Goal: Task Accomplishment & Management: Use online tool/utility

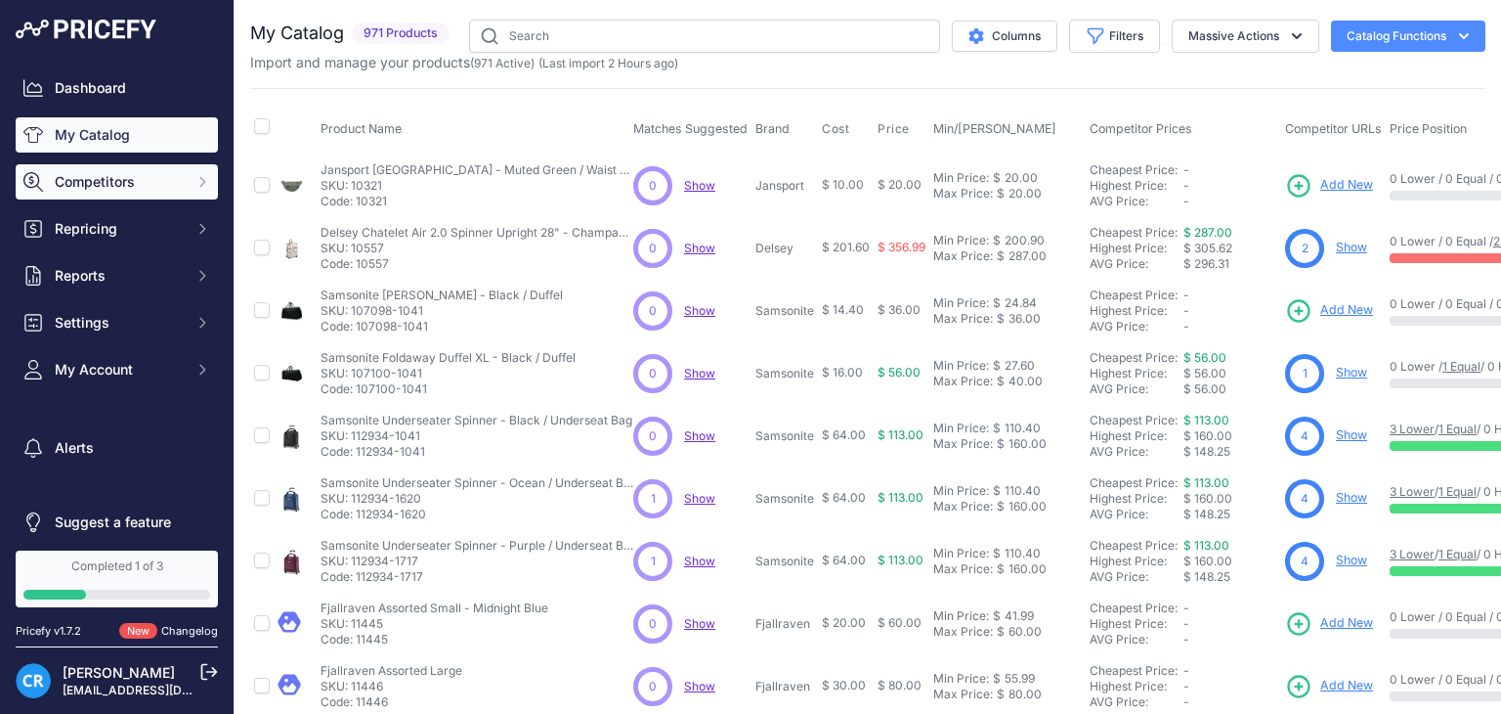
click at [141, 195] on button "Competitors" at bounding box center [117, 181] width 202 height 35
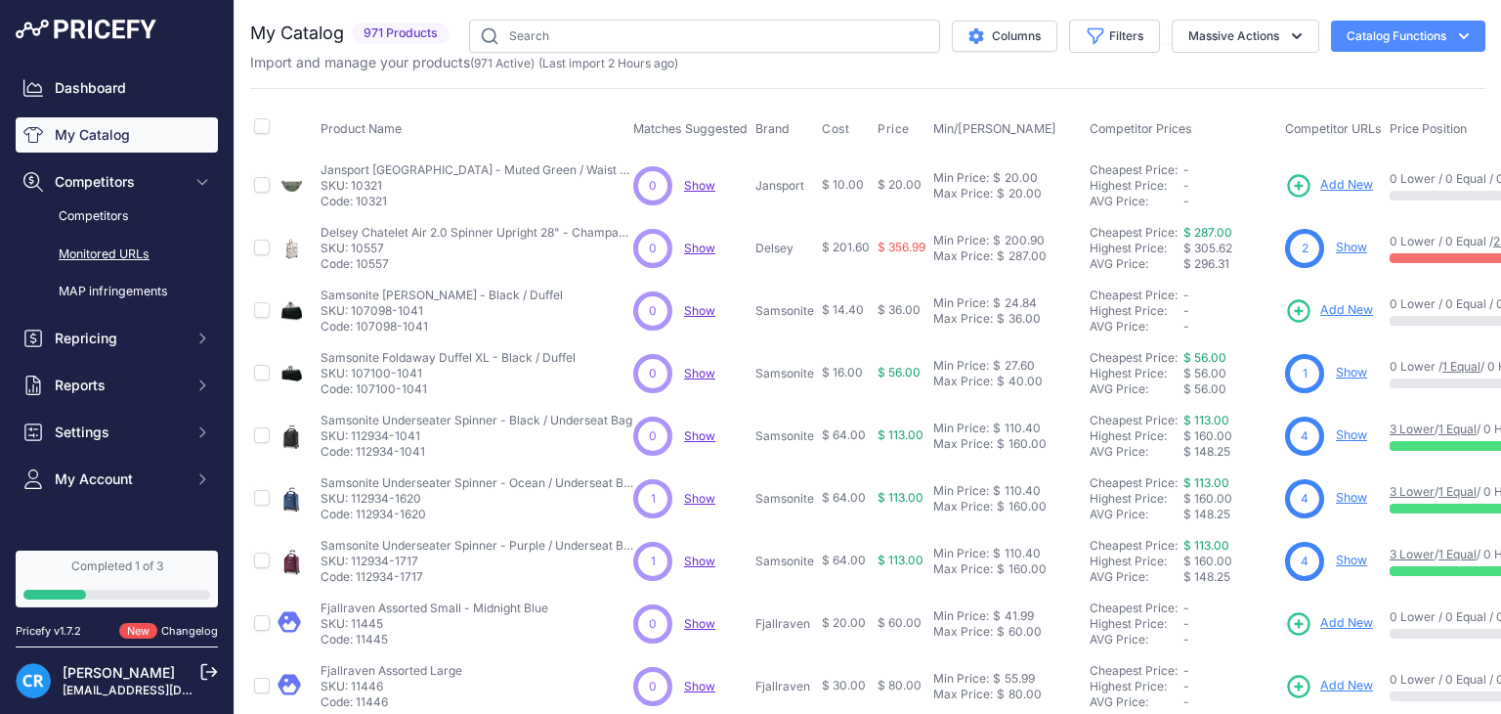
click at [118, 248] on link "Monitored URLs" at bounding box center [117, 255] width 202 height 34
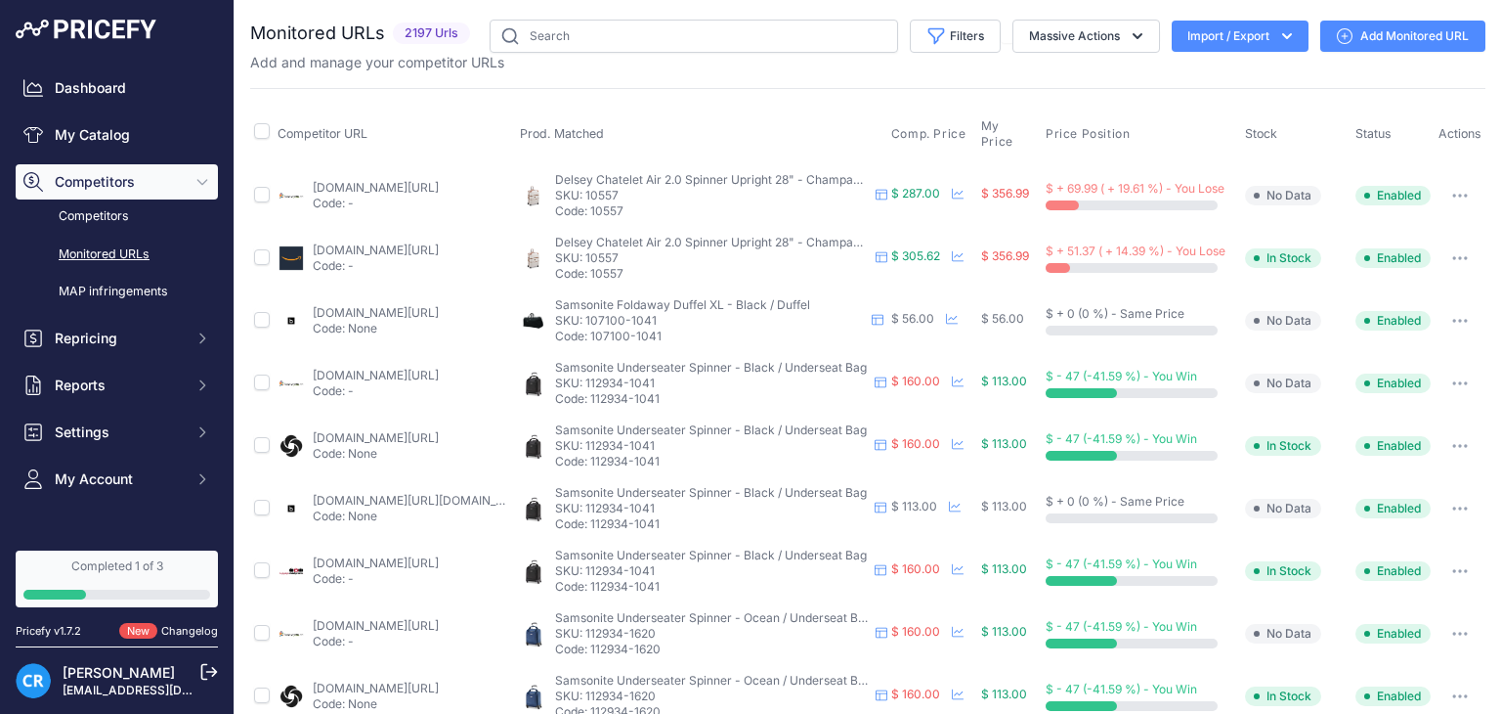
drag, startPoint x: 1229, startPoint y: 40, endPoint x: 1230, endPoint y: 60, distance: 19.6
click at [1229, 40] on button "Import / Export" at bounding box center [1240, 36] width 137 height 31
click at [1201, 117] on div "Export" at bounding box center [1238, 112] width 156 height 35
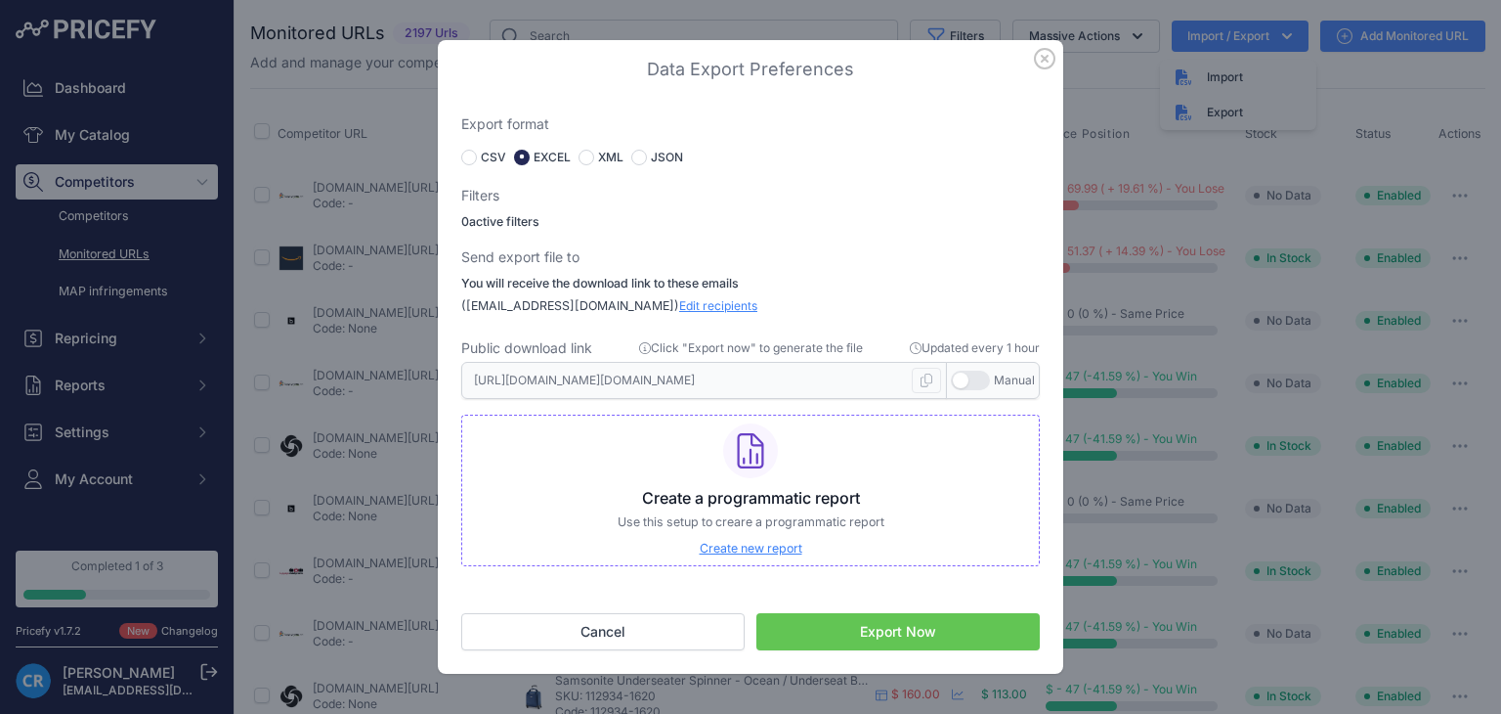
click at [886, 633] on button "Export Now" at bounding box center [898, 631] width 283 height 37
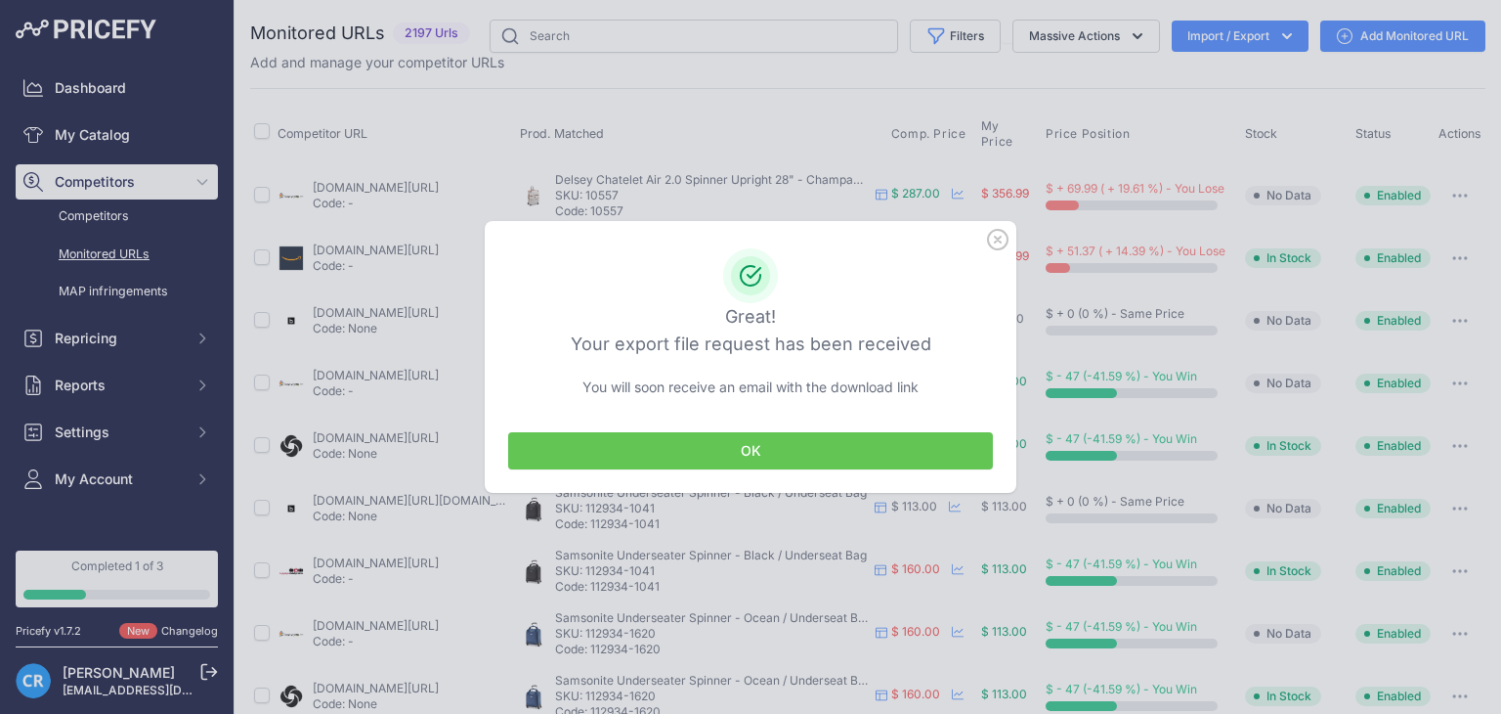
click at [696, 457] on button "OK" at bounding box center [750, 450] width 485 height 37
